Goal: Register for event/course

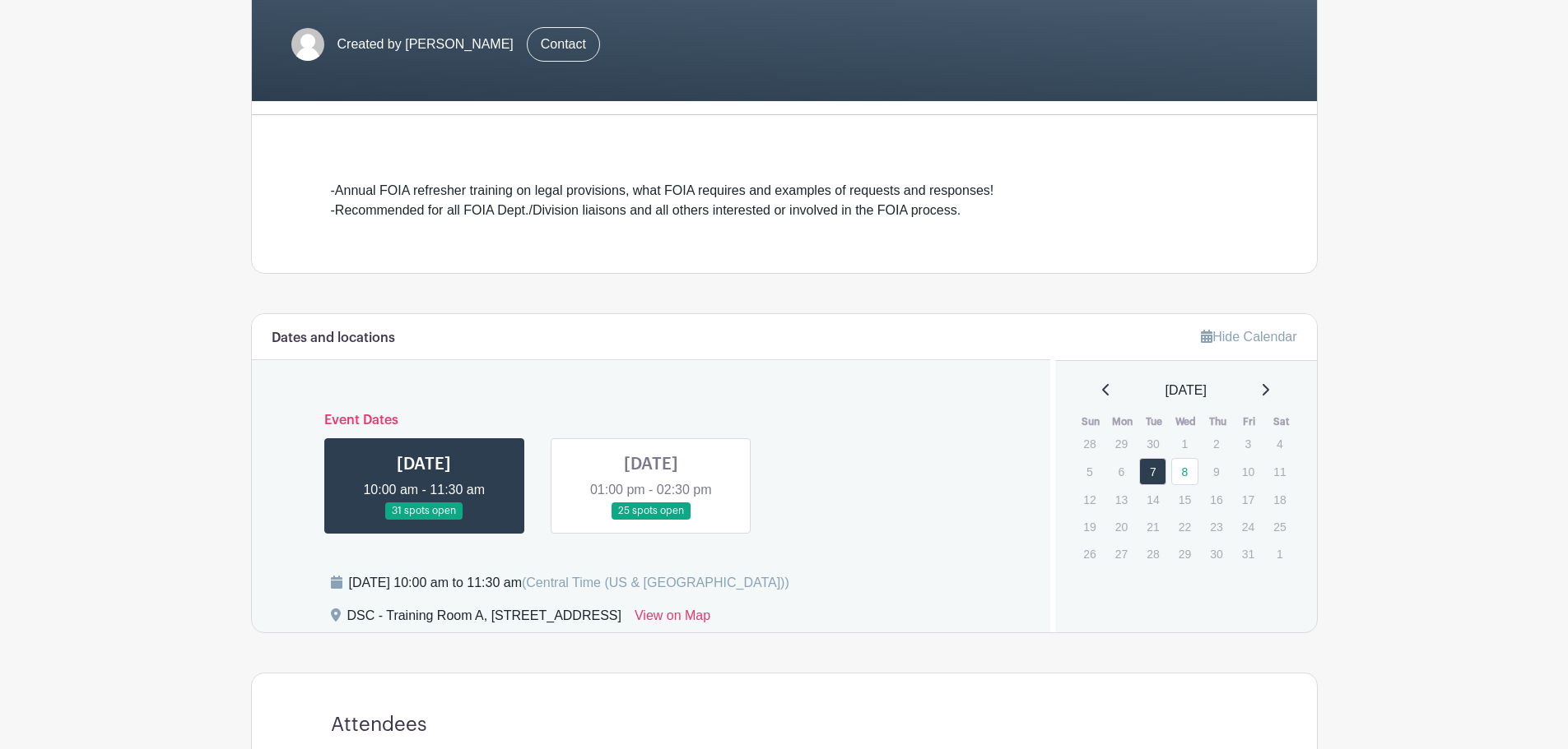
scroll to position [330, 0]
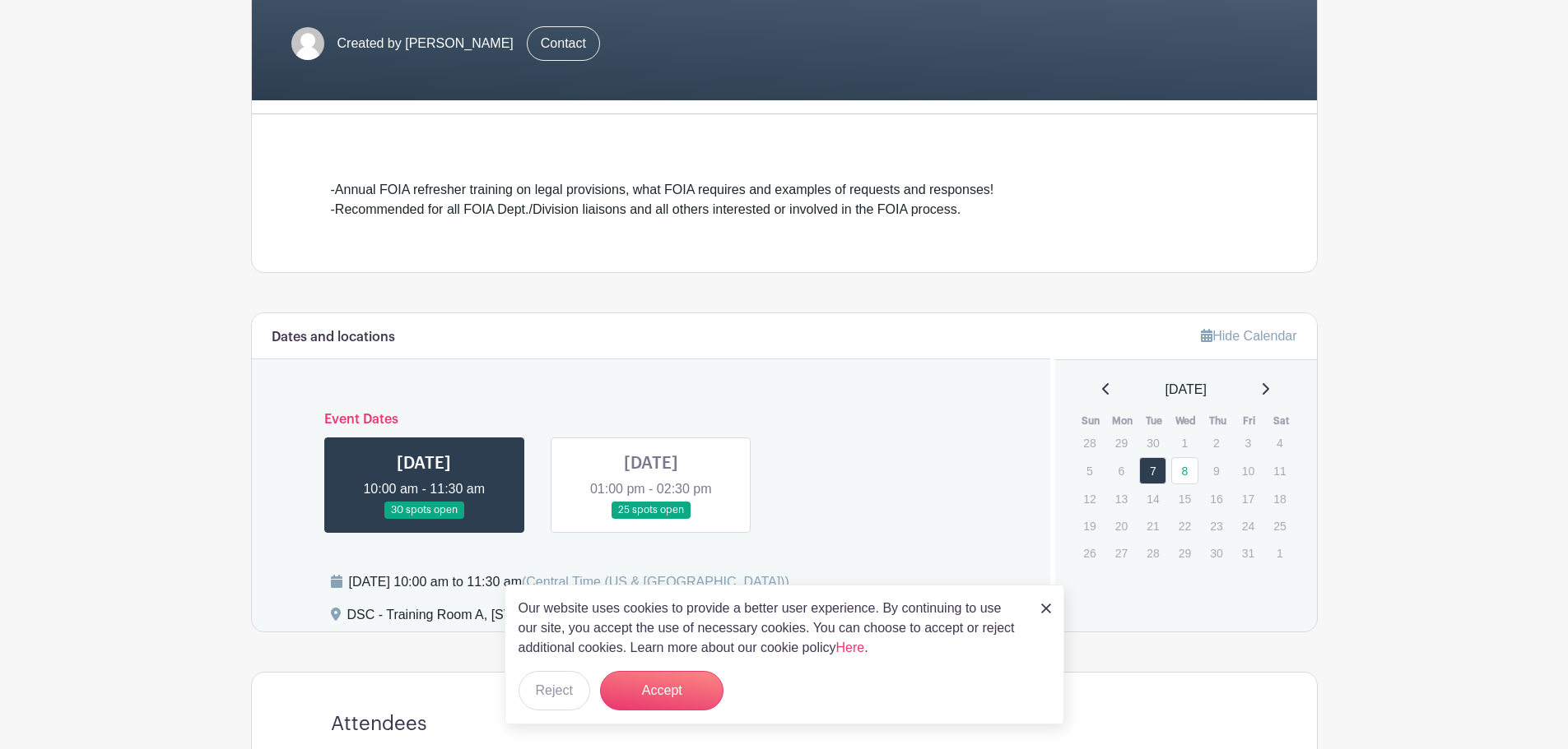
click at [651, 519] on link at bounding box center [651, 519] width 0 height 0
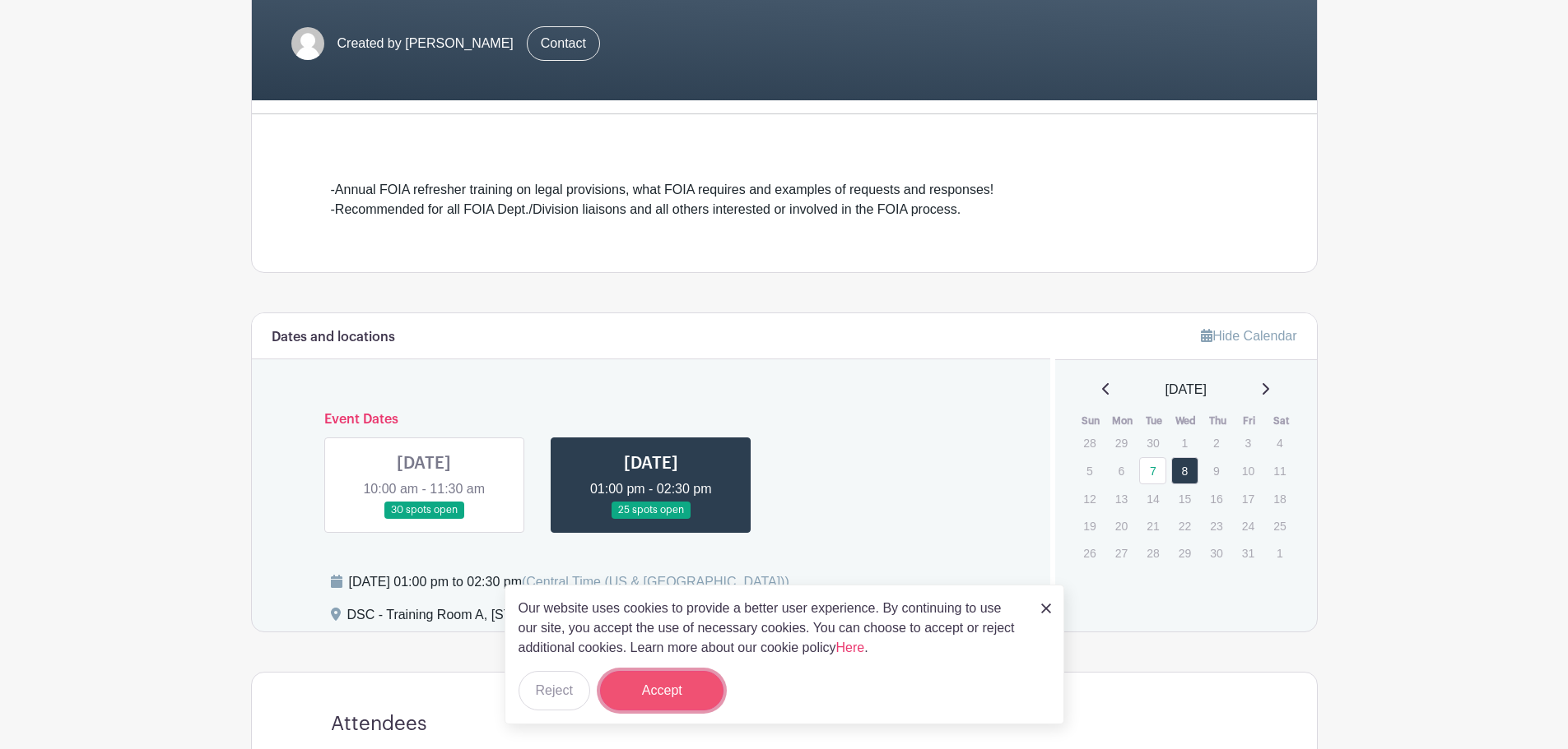
click at [668, 687] on button "Accept" at bounding box center [661, 690] width 124 height 40
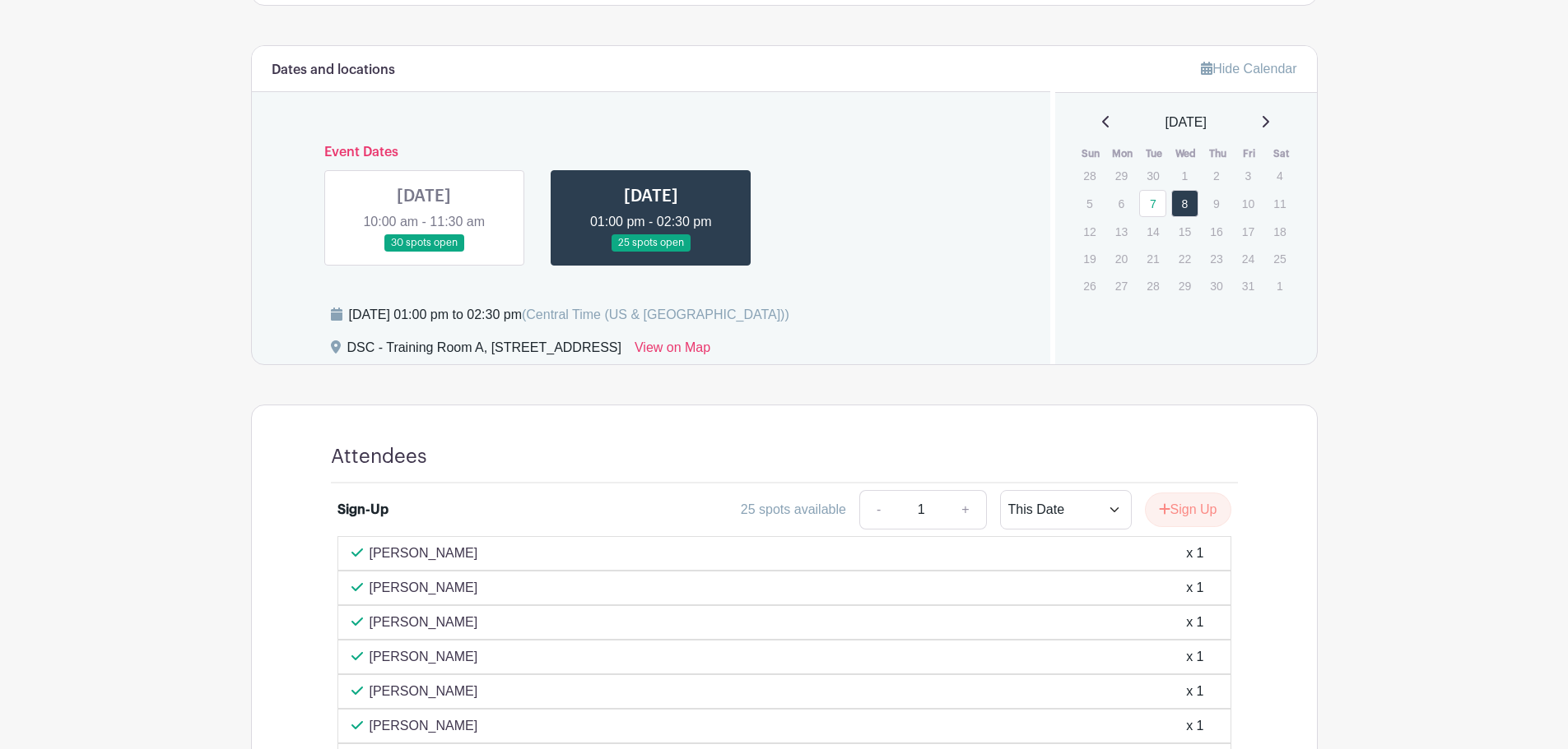
scroll to position [599, 0]
click at [1208, 510] on button "Sign Up" at bounding box center [1187, 507] width 87 height 35
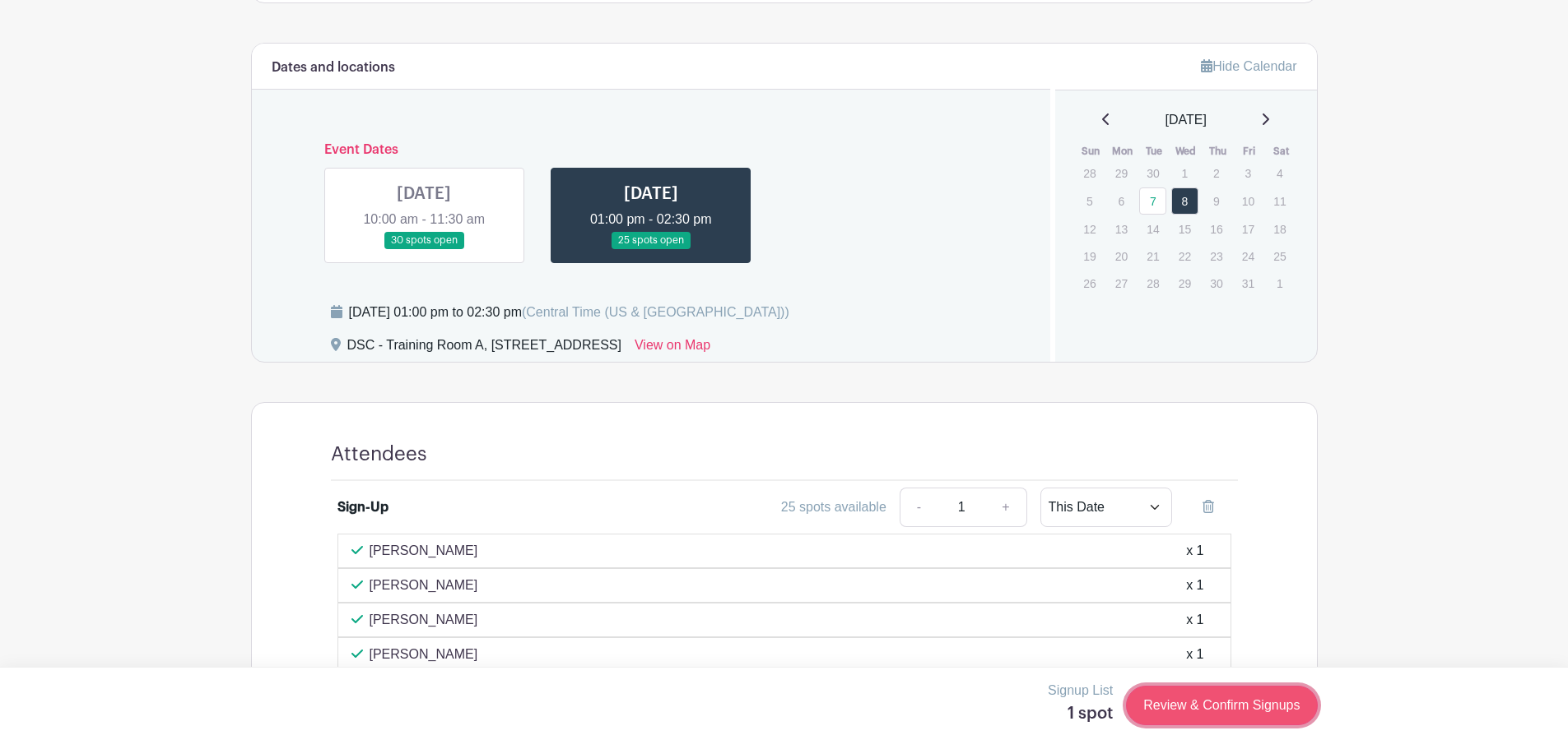
click at [1188, 698] on link "Review & Confirm Signups" at bounding box center [1221, 705] width 191 height 40
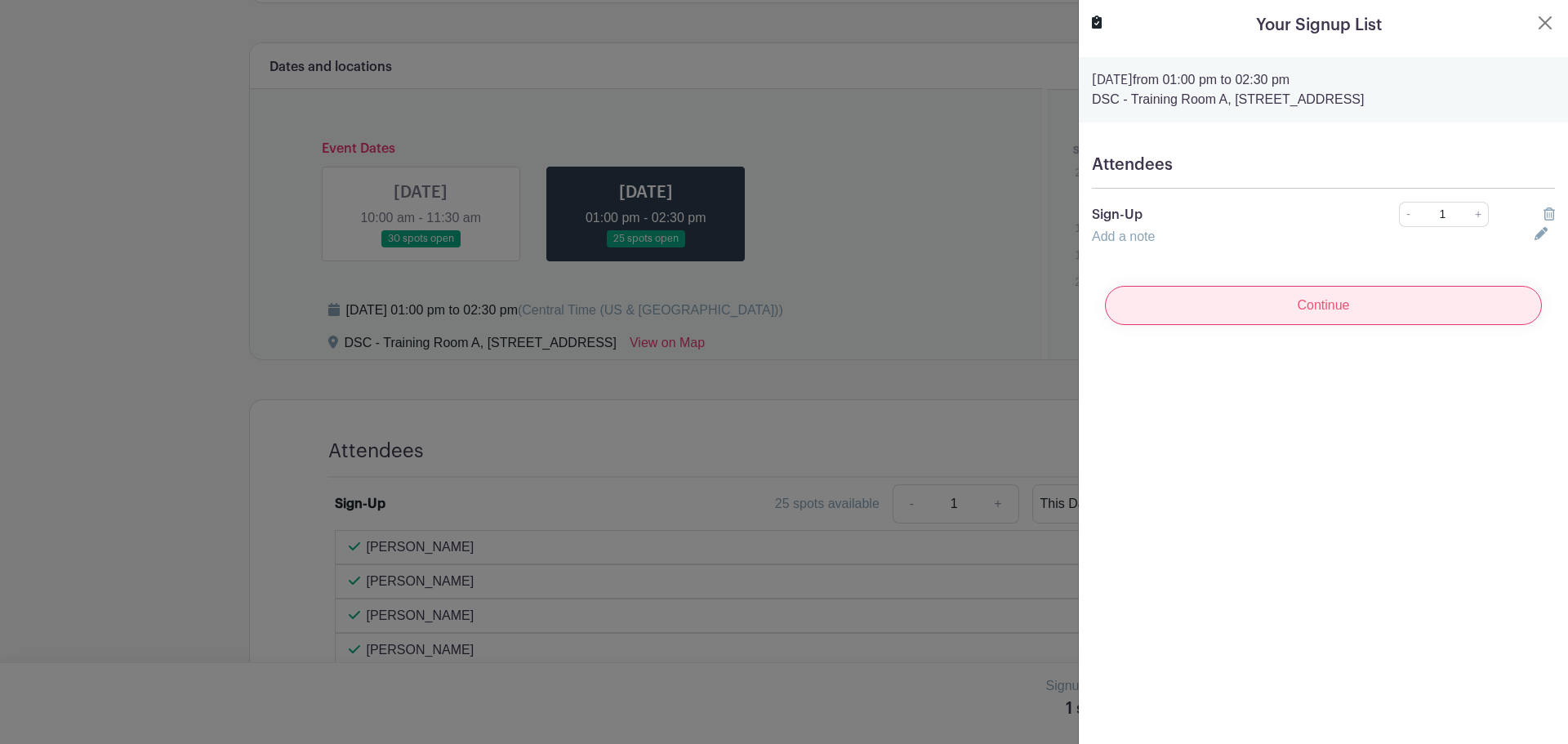
click at [1225, 305] on input "Continue" at bounding box center [1323, 305] width 437 height 39
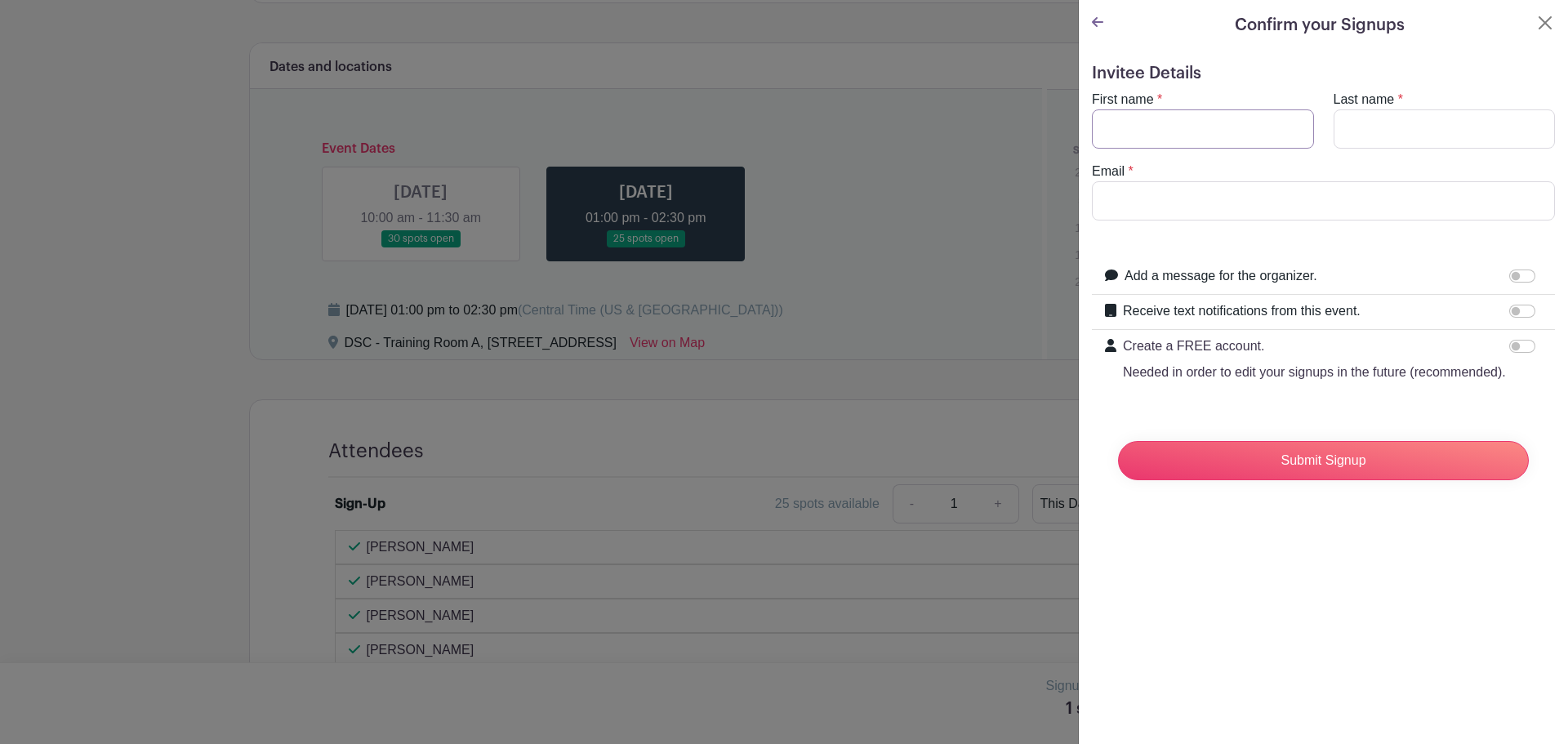
click at [1153, 135] on input "First name" at bounding box center [1203, 129] width 222 height 39
type input "[PERSON_NAME]"
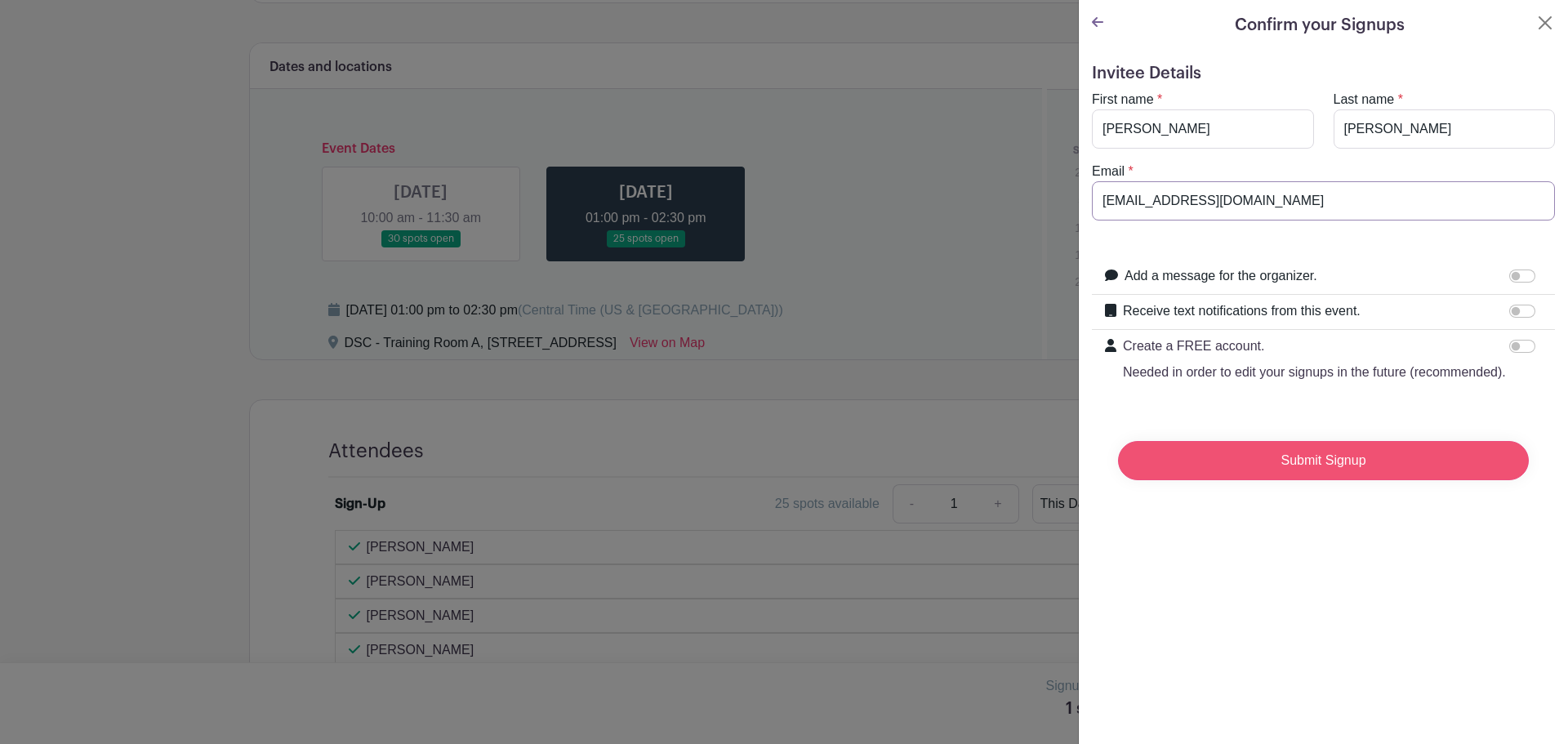
type input "[EMAIL_ADDRESS][DOMAIN_NAME]"
click at [1256, 481] on input "Submit Signup" at bounding box center [1324, 461] width 411 height 39
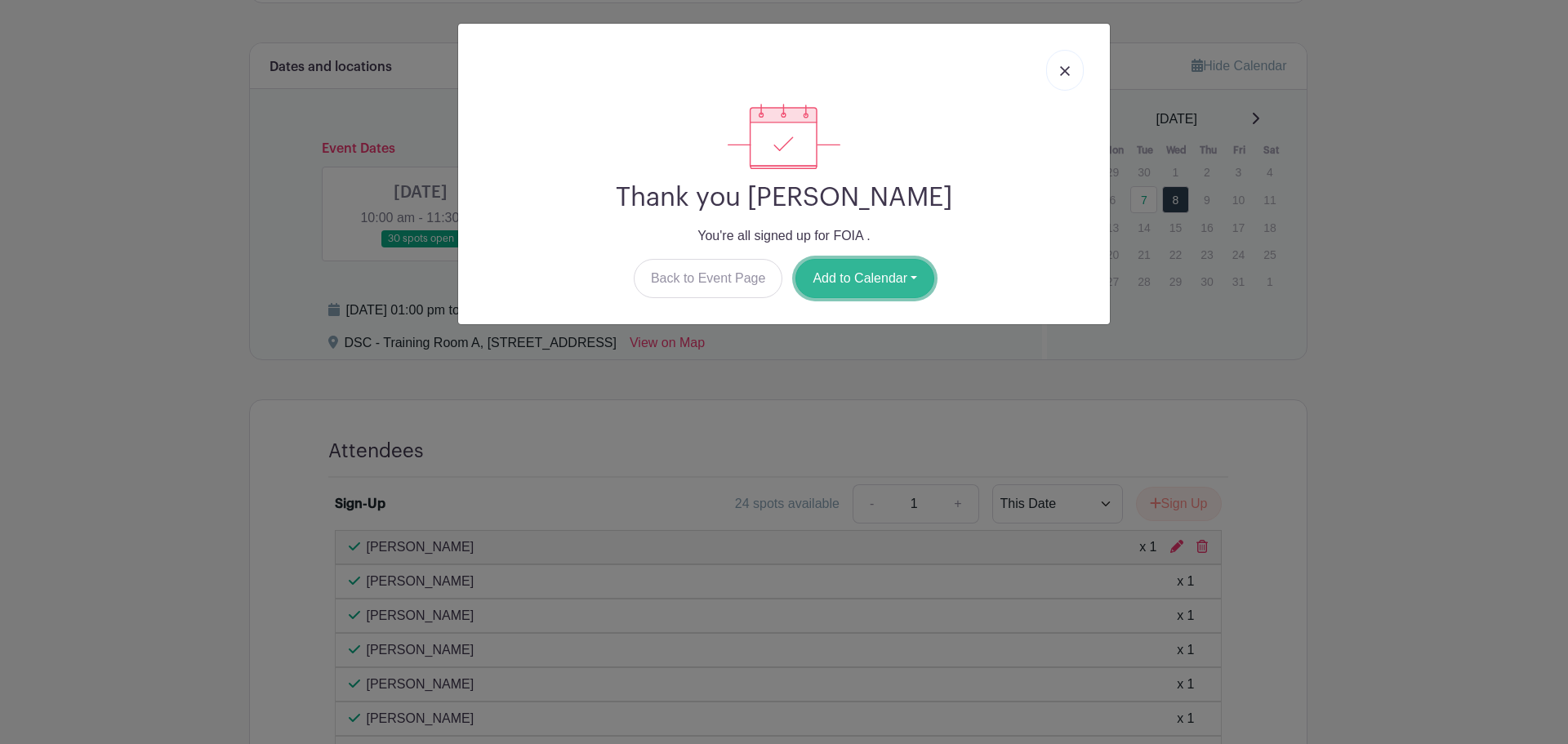
click at [828, 283] on button "Add to Calendar" at bounding box center [865, 278] width 139 height 39
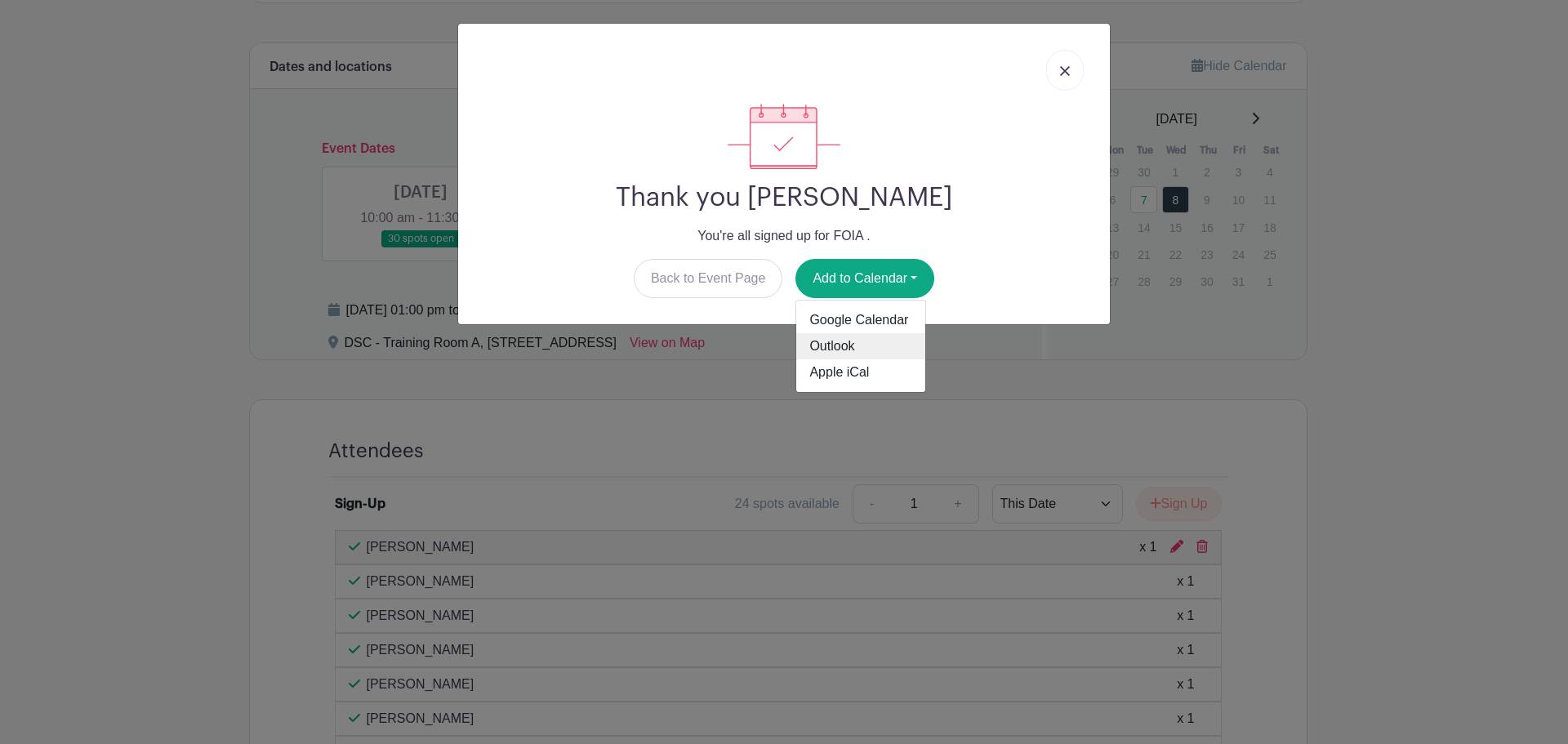
click at [837, 342] on link "Outlook" at bounding box center [861, 346] width 129 height 26
click at [1067, 74] on img at bounding box center [1065, 71] width 10 height 10
